Goal: Consume media (video, audio): Consume media (video, audio)

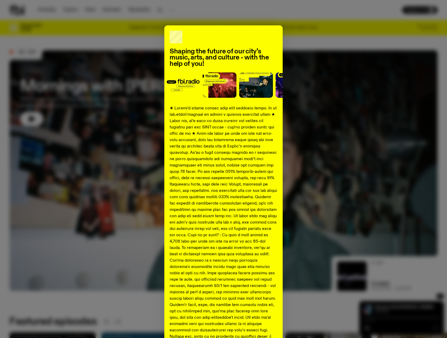
click at [51, 7] on div "Shaping the future of our city’s music, arts, and culture - with the help of yo…" at bounding box center [223, 169] width 447 height 338
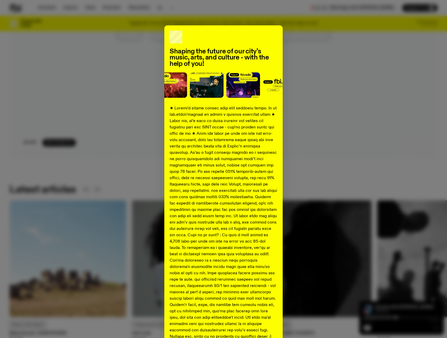
scroll to position [569, 0]
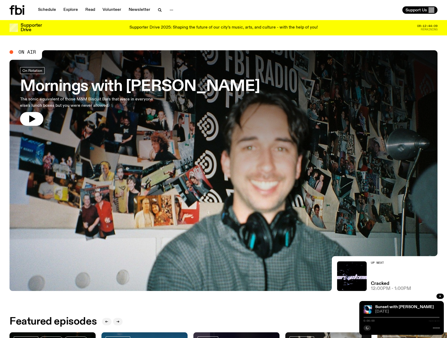
click at [48, 9] on link "Schedule" at bounding box center [47, 9] width 24 height 7
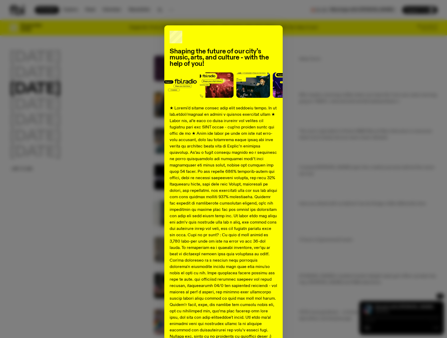
click at [37, 59] on div "Shaping the future of our city’s music, arts, and culture - with the help of yo…" at bounding box center [224, 197] width 428 height 344
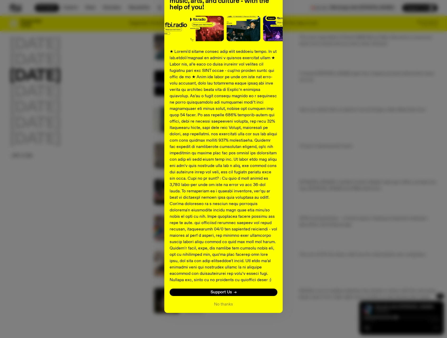
scroll to position [102, 0]
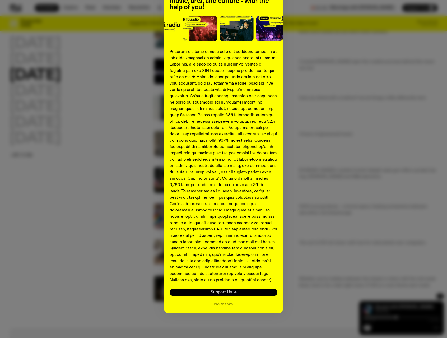
click at [220, 294] on span "Support Us" at bounding box center [221, 293] width 21 height 4
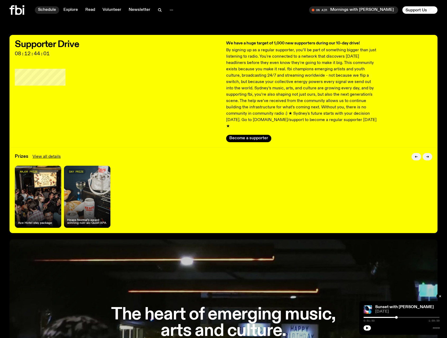
click at [43, 9] on link "Schedule" at bounding box center [47, 9] width 24 height 7
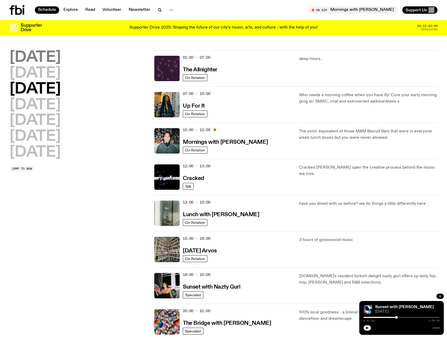
click at [43, 54] on h2 "Monday" at bounding box center [35, 57] width 51 height 15
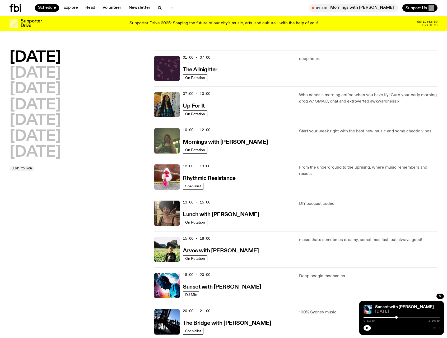
scroll to position [15, 0]
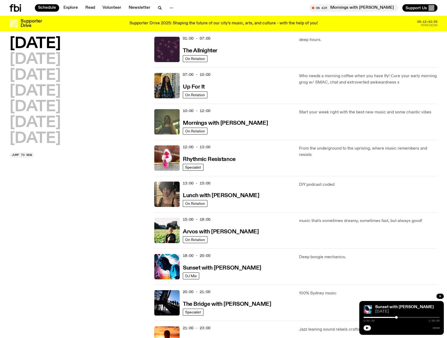
click at [47, 41] on h2 "Monday" at bounding box center [35, 43] width 51 height 15
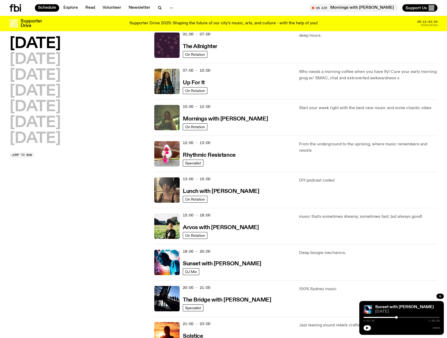
scroll to position [121, 0]
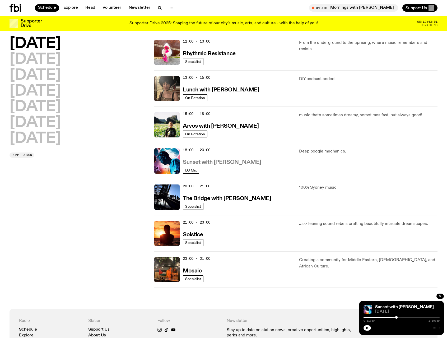
click at [209, 162] on h3 "Sunset with [PERSON_NAME]" at bounding box center [222, 163] width 79 height 6
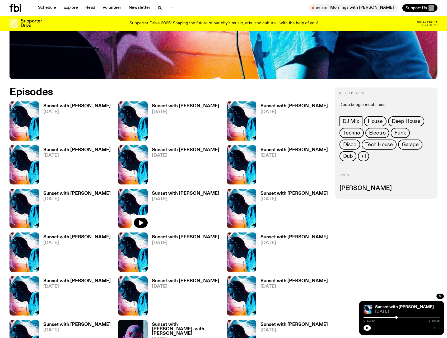
scroll to position [261, 0]
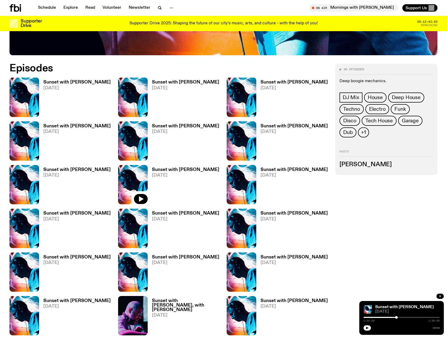
click at [365, 318] on div "0:51:50 1:59:59" at bounding box center [402, 319] width 76 height 6
drag, startPoint x: 397, startPoint y: 317, endPoint x: 364, endPoint y: 318, distance: 33.3
click at [364, 318] on div at bounding box center [364, 317] width 3 height 3
drag, startPoint x: 368, startPoint y: 329, endPoint x: 248, endPoint y: 333, distance: 120.4
click at [368, 328] on icon "button" at bounding box center [368, 328] width 2 height 3
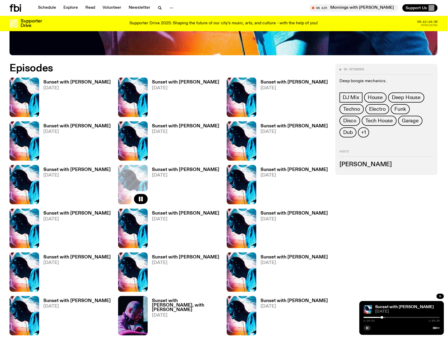
click at [368, 330] on icon "button" at bounding box center [367, 328] width 3 height 3
click at [368, 330] on button "button" at bounding box center [367, 328] width 7 height 5
click at [366, 326] on button "button" at bounding box center [367, 328] width 7 height 5
